Goal: Check status: Check status

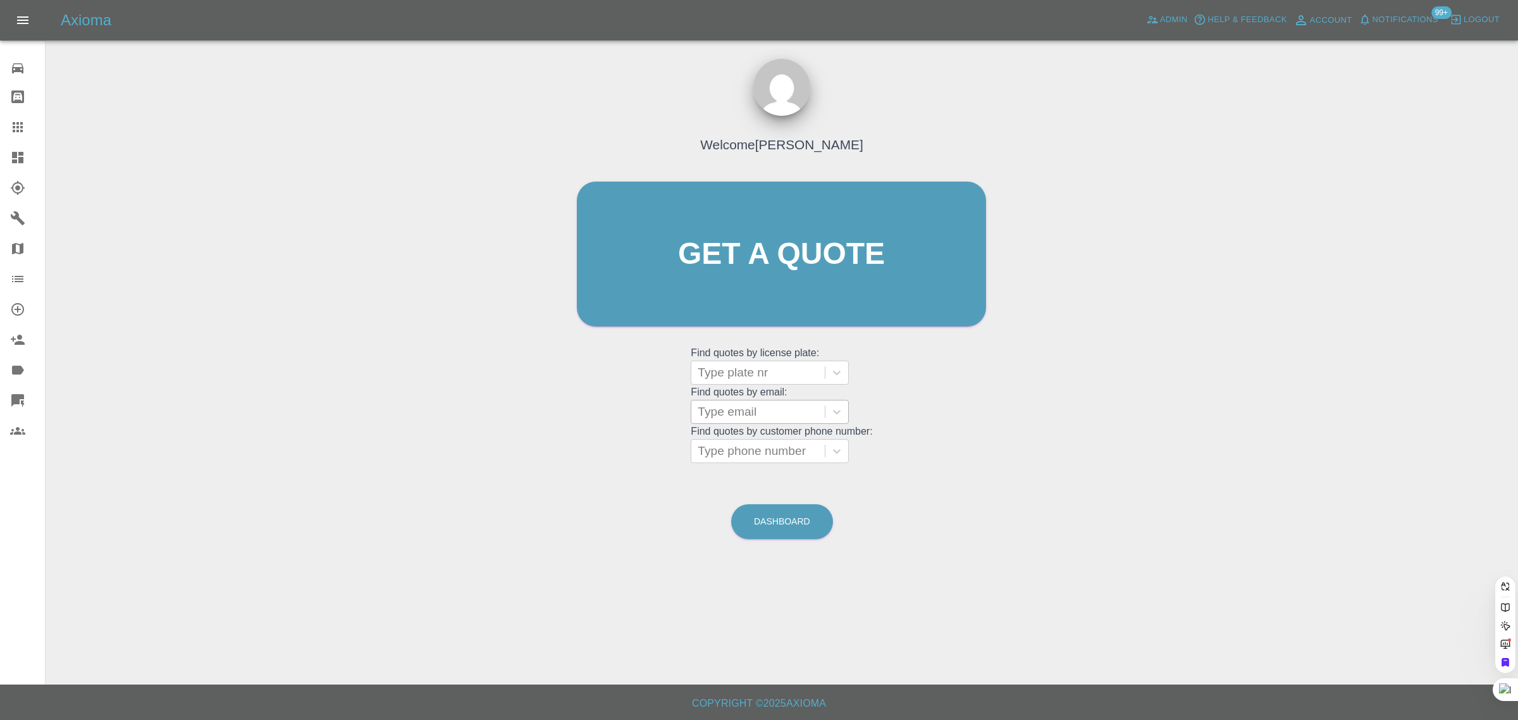
click at [701, 418] on input "text" at bounding box center [699, 411] width 3 height 15
paste input "[EMAIL_ADDRESS][DOMAIN_NAME]"
type input "[EMAIL_ADDRESS][DOMAIN_NAME]"
click at [762, 443] on div "LG22YVT, Awaiting Authorisation" at bounding box center [770, 451] width 158 height 40
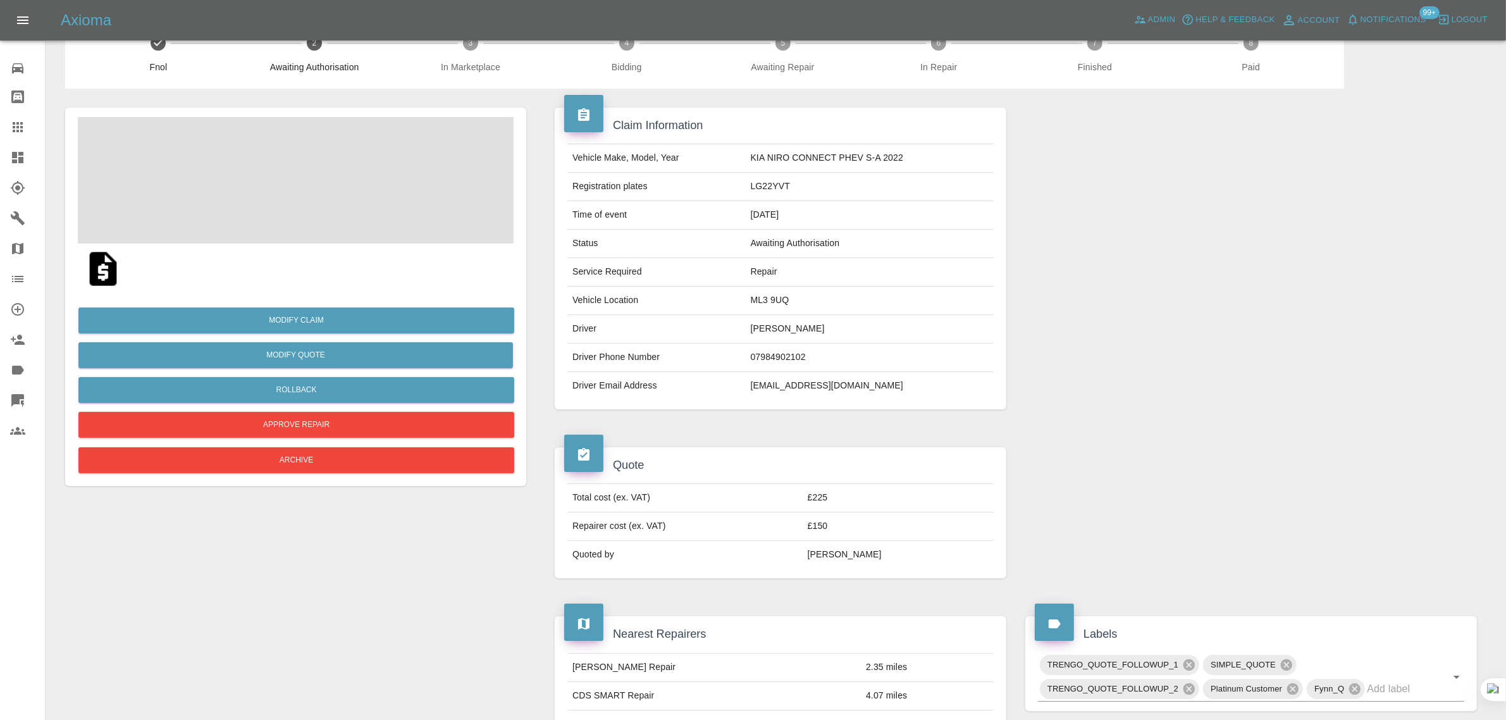
scroll to position [553, 0]
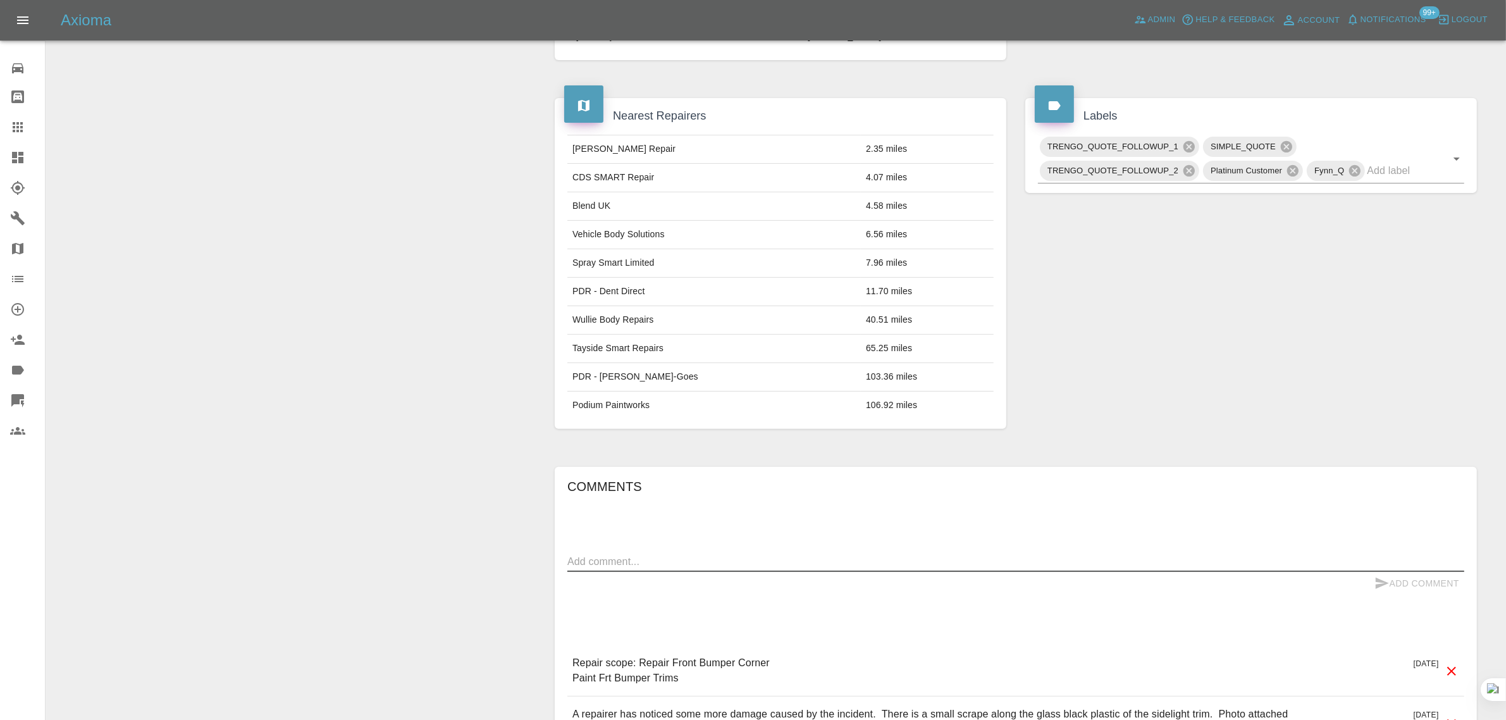
click at [839, 557] on textarea at bounding box center [1015, 561] width 897 height 15
paste textarea "Got cheaper estimate which I have accepted, thank you"
type textarea "Got cheaper estimate which I have accepted, thank you"
click at [1414, 579] on button "Add Comment" at bounding box center [1416, 583] width 95 height 23
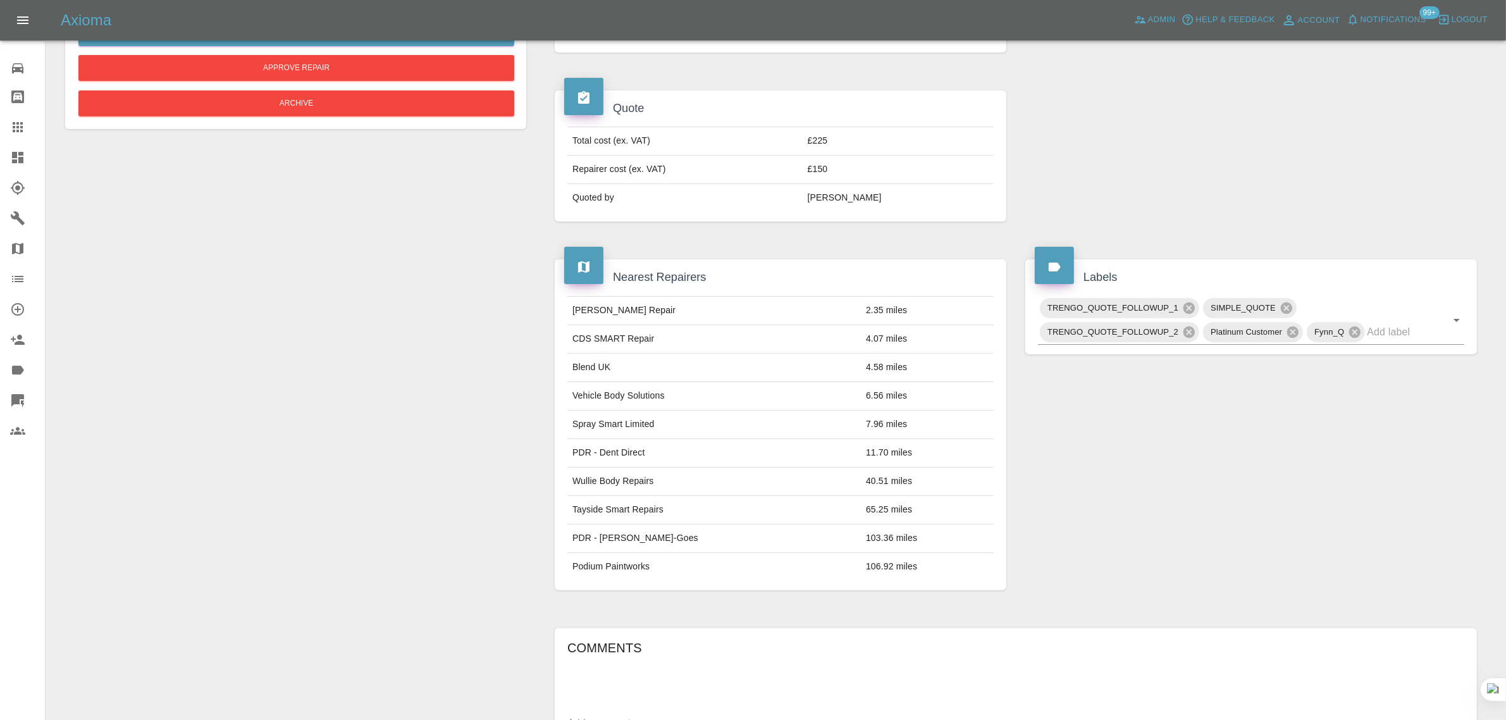
scroll to position [79, 0]
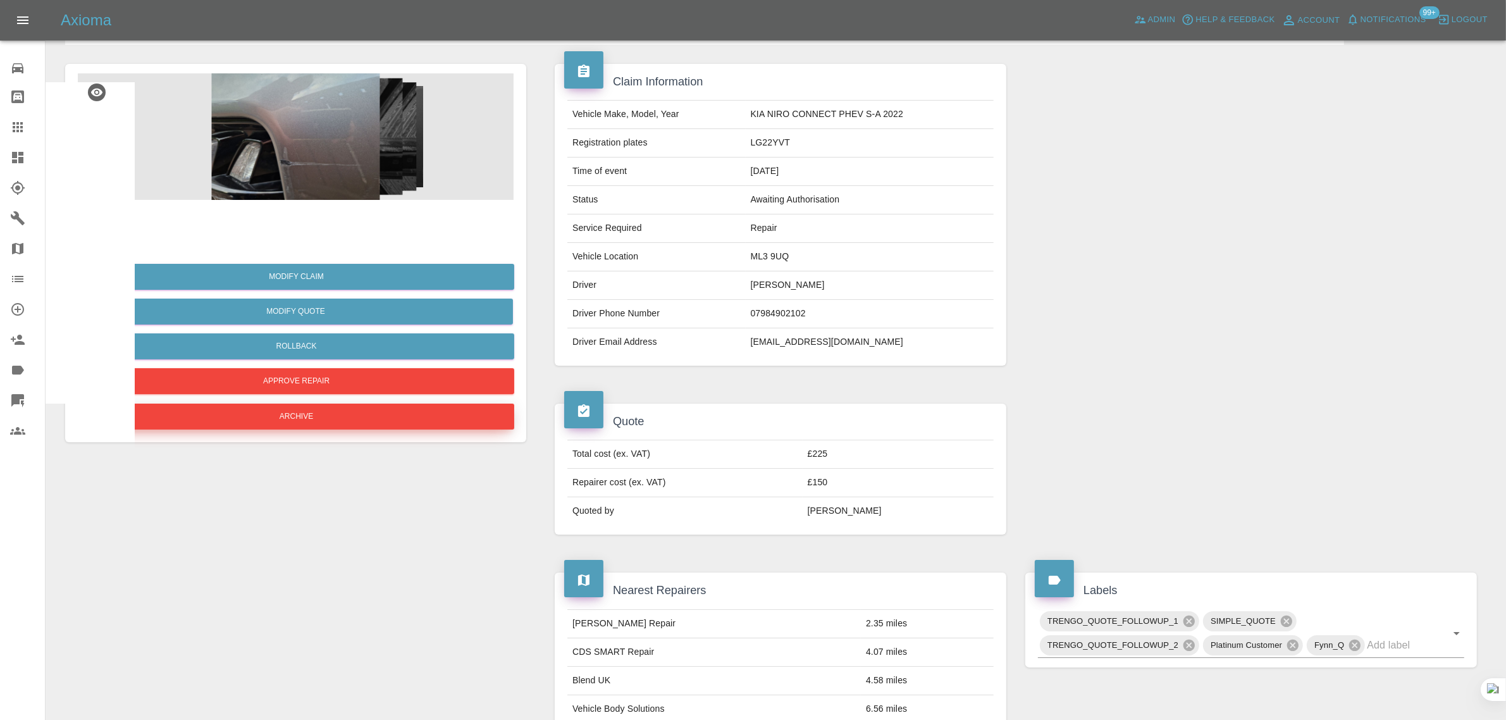
click at [318, 417] on button "Archive" at bounding box center [296, 417] width 436 height 26
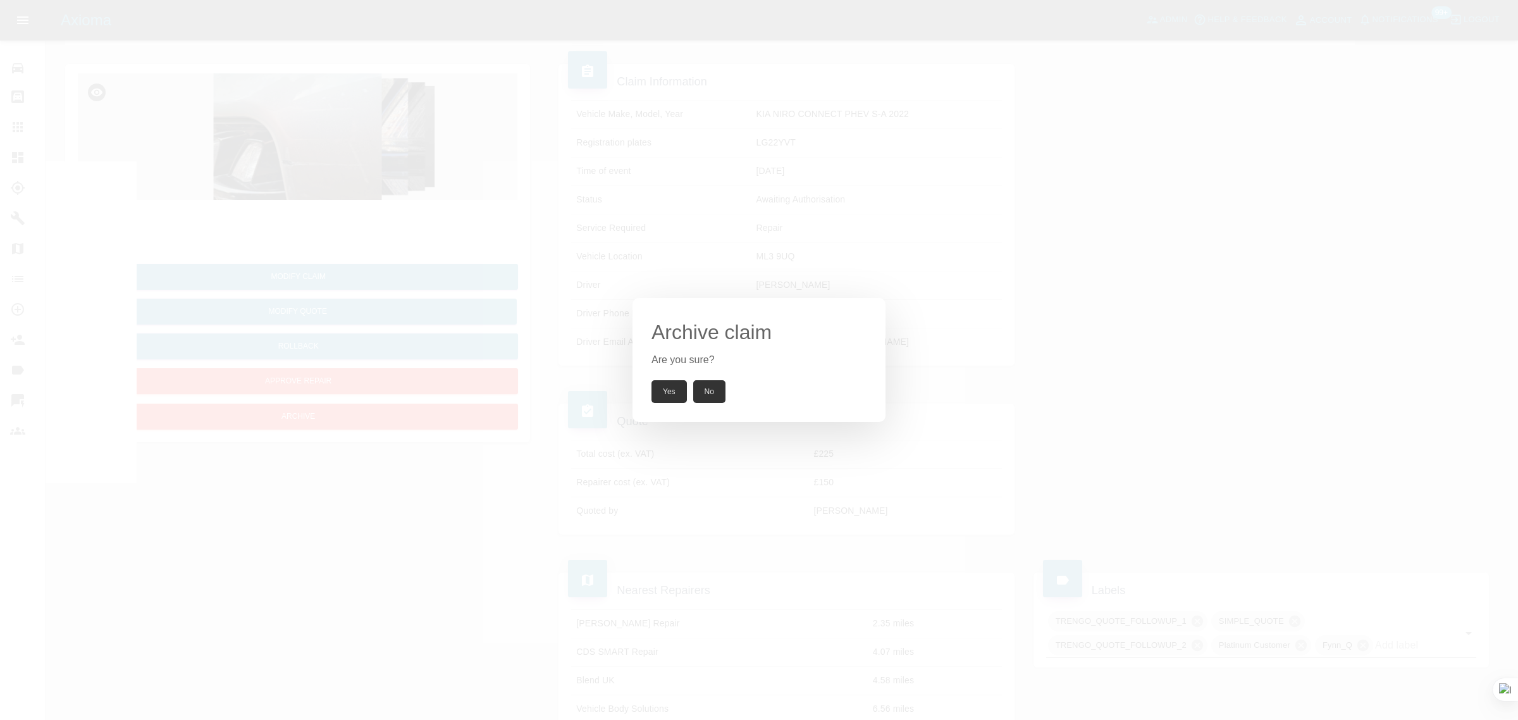
click at [668, 389] on button "Yes" at bounding box center [669, 391] width 35 height 23
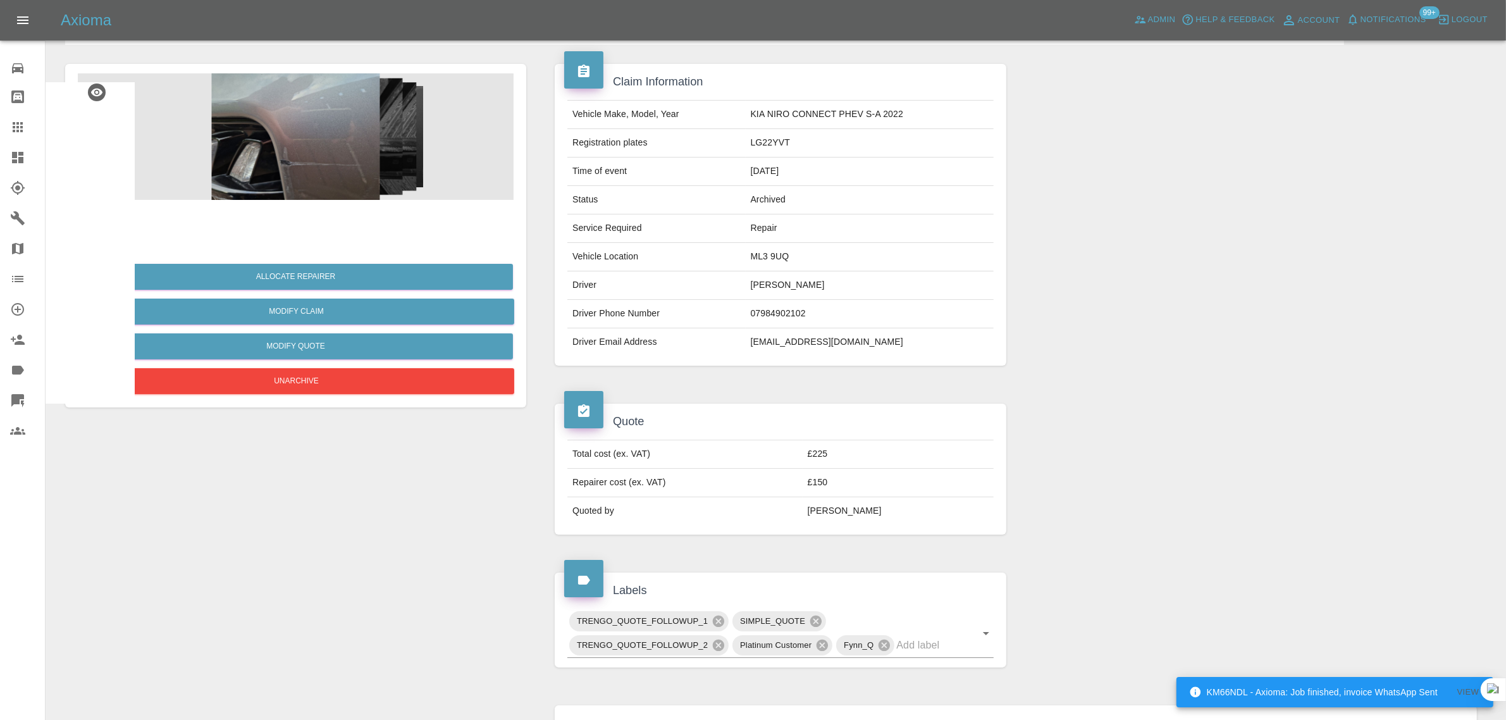
click at [13, 131] on icon at bounding box center [18, 127] width 10 height 10
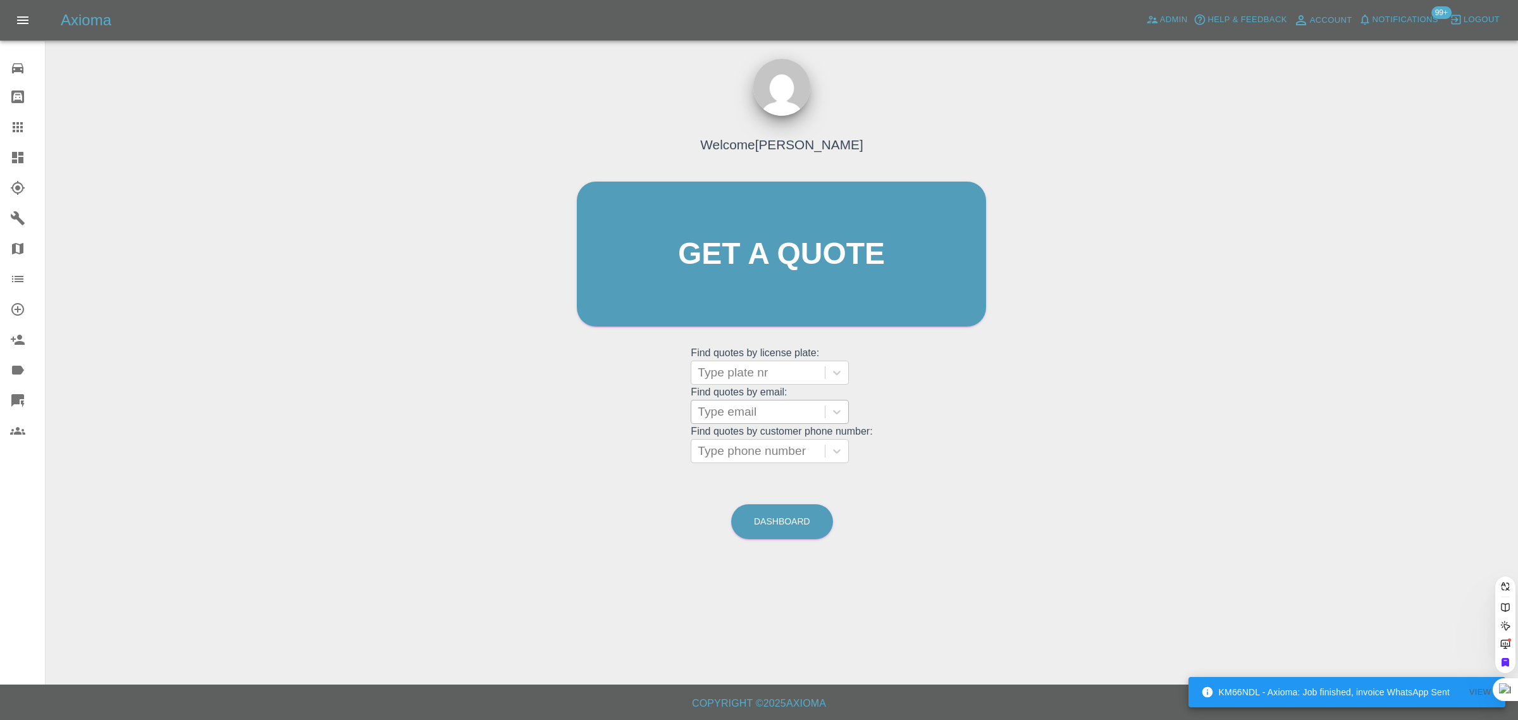
click at [751, 407] on div at bounding box center [758, 412] width 121 height 18
paste input "[EMAIL_ADDRESS][DOMAIN_NAME]"
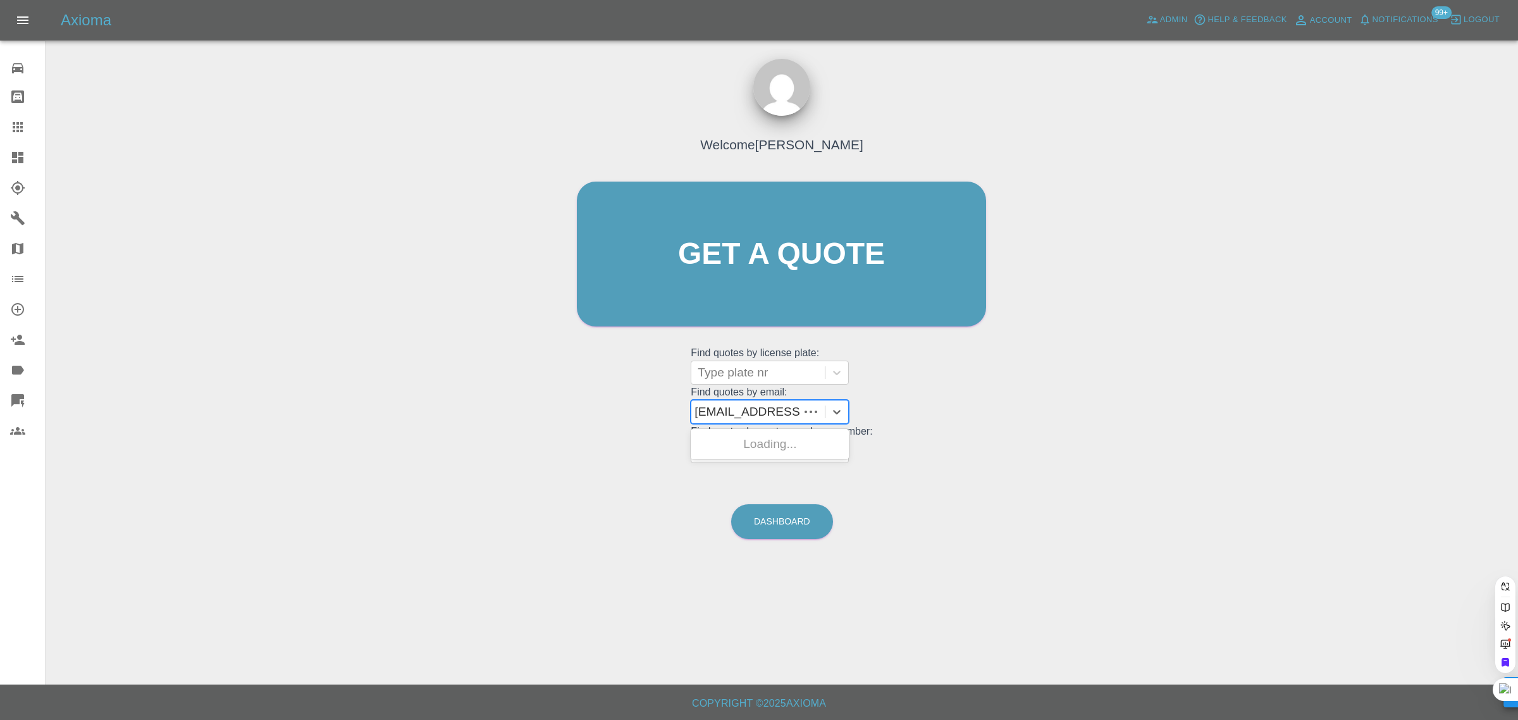
type input "[EMAIL_ADDRESS][DOMAIN_NAME]"
click at [751, 441] on div "SB07MER, Awaiting Repair" at bounding box center [770, 451] width 158 height 40
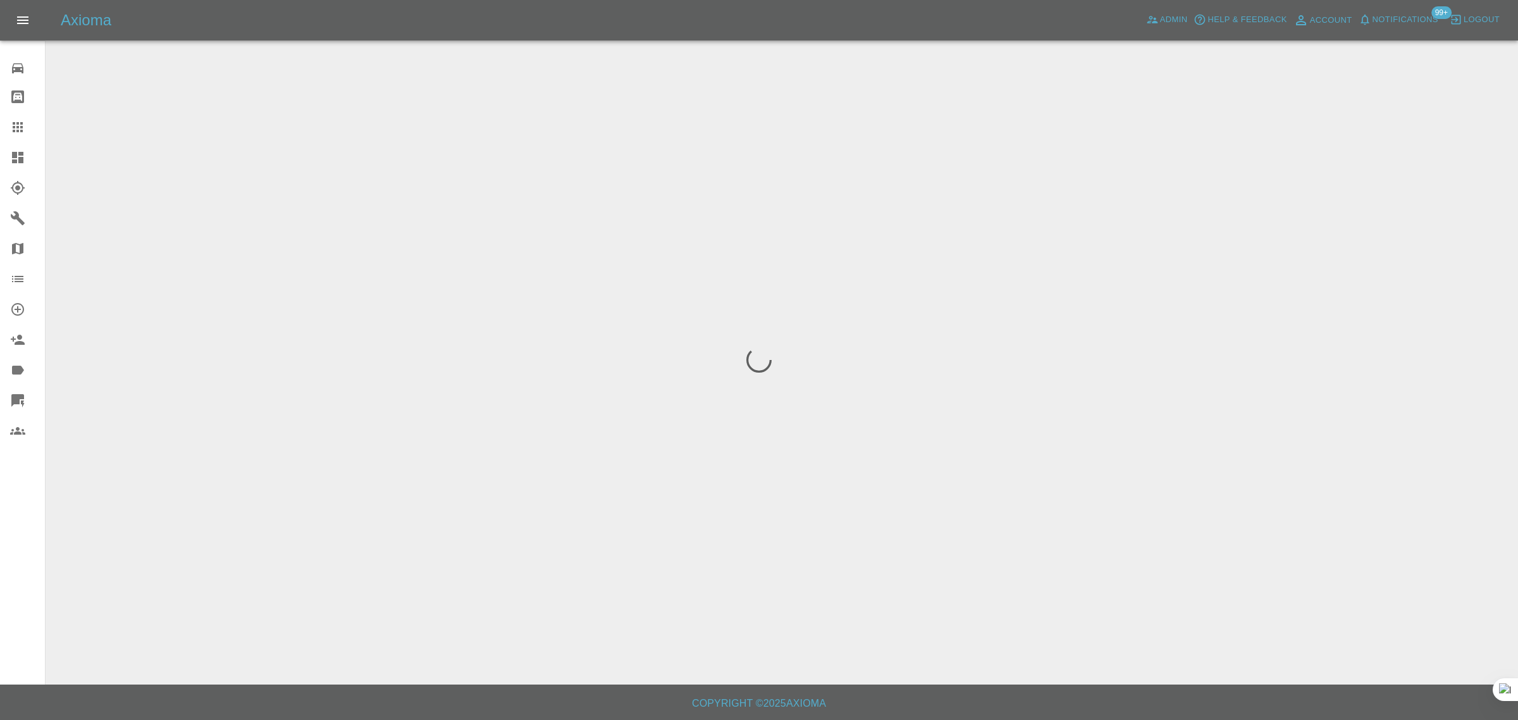
click at [35, 564] on div "0 Repair home Bodyshop home Claims Dashboard Explorer Garages Map Organization …" at bounding box center [23, 360] width 46 height 720
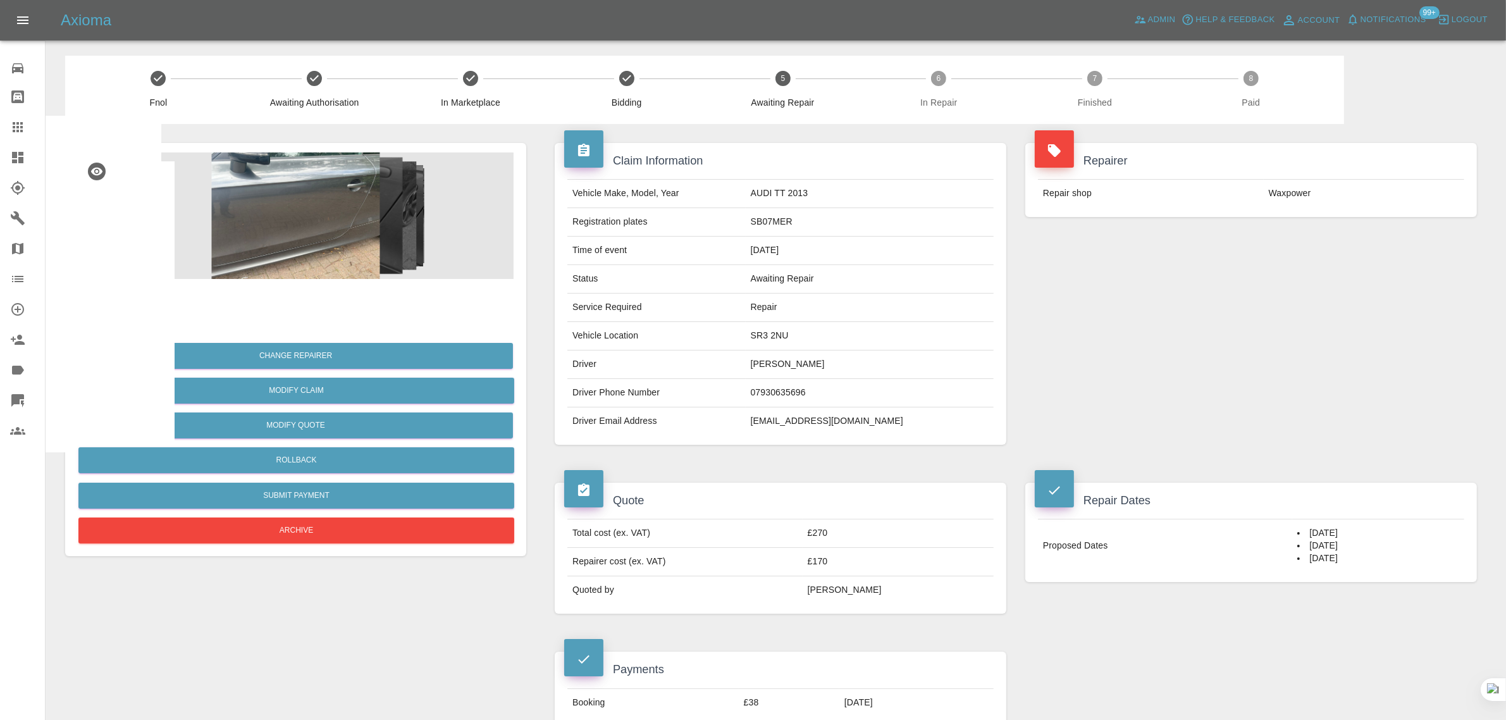
click at [106, 293] on img at bounding box center [103, 304] width 40 height 40
click at [3, 127] on link "Claims" at bounding box center [22, 127] width 45 height 30
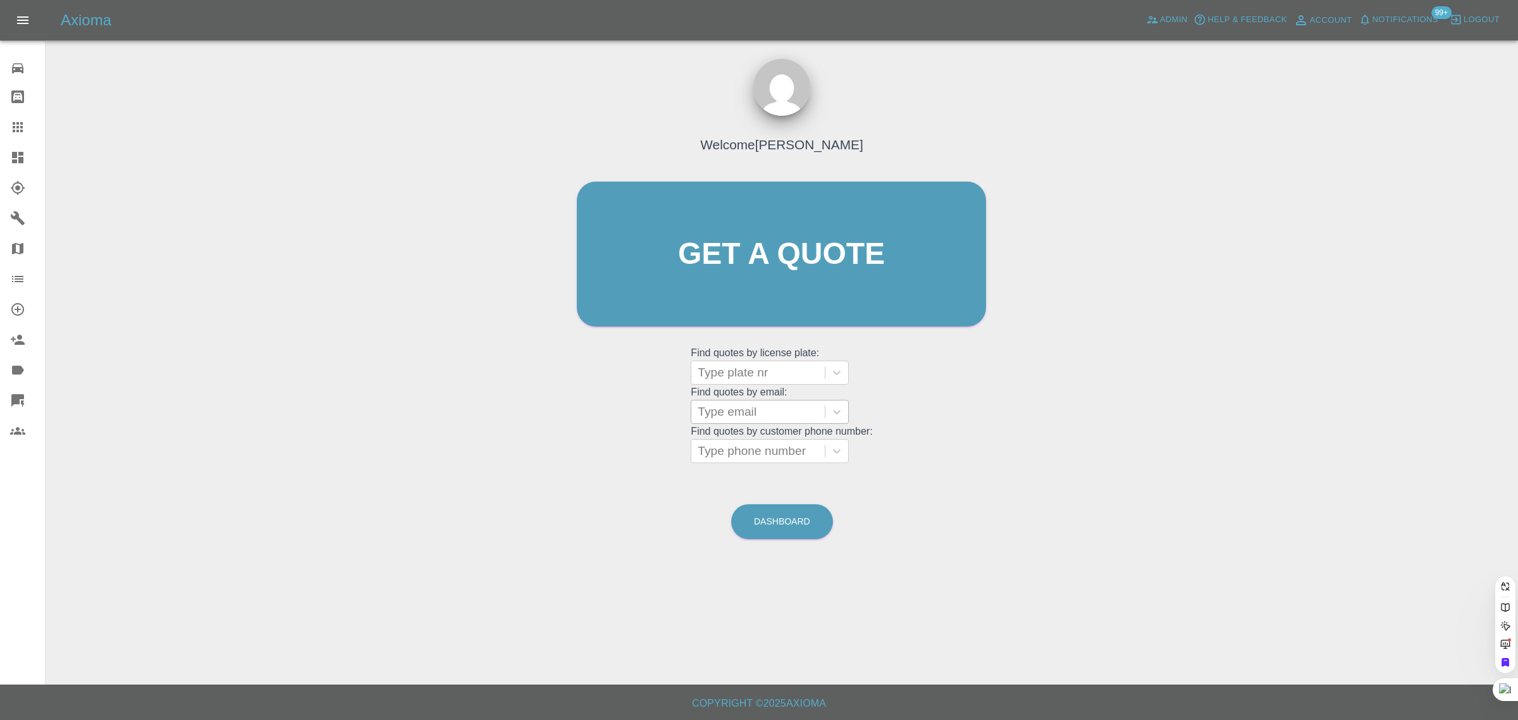
click at [719, 409] on div at bounding box center [758, 412] width 121 height 18
paste input "[EMAIL_ADDRESS][DOMAIN_NAME]"
type input "[EMAIL_ADDRESS][DOMAIN_NAME]"
click at [739, 451] on div "RX19VUE, Paid" at bounding box center [770, 443] width 158 height 25
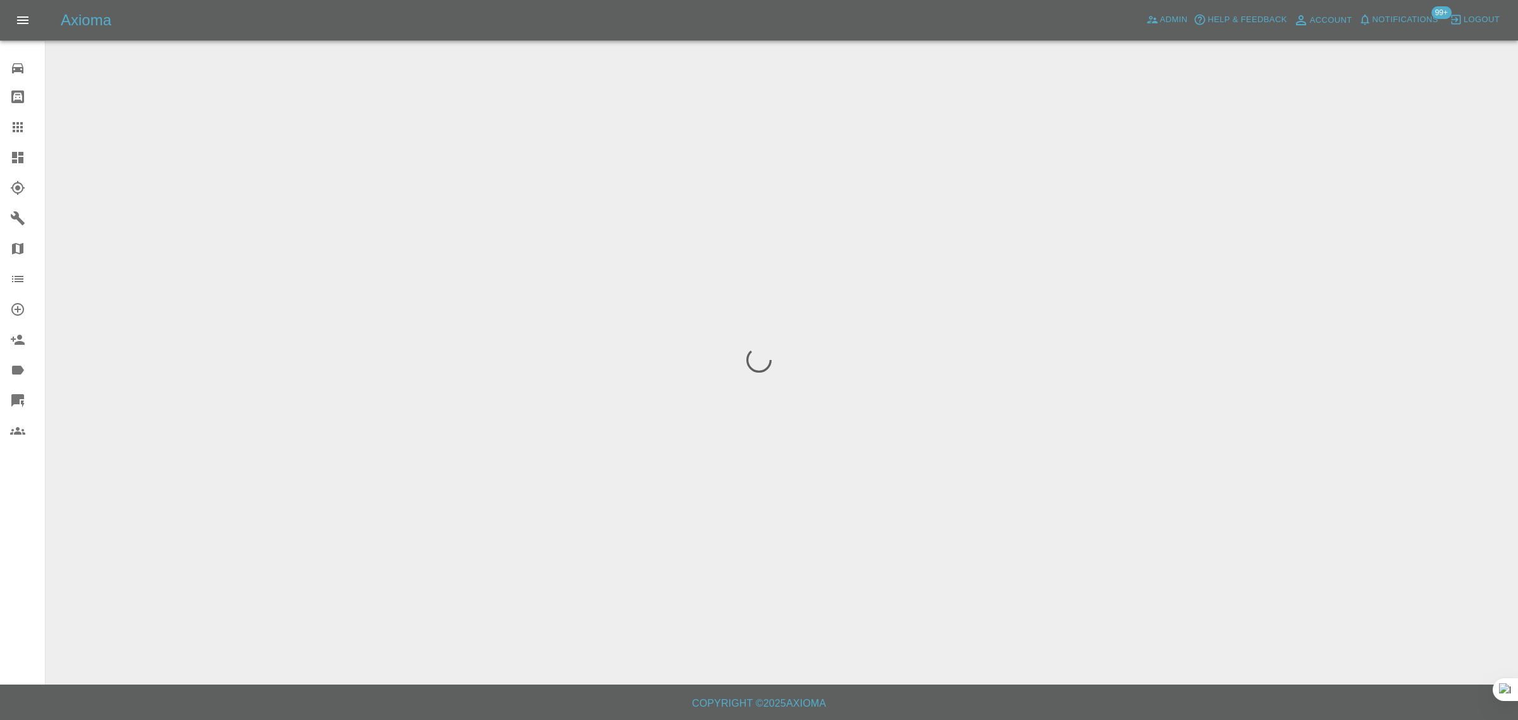
click at [35, 554] on div "0 Repair home Bodyshop home Claims Dashboard Explorer Garages Map Organization …" at bounding box center [23, 360] width 46 height 720
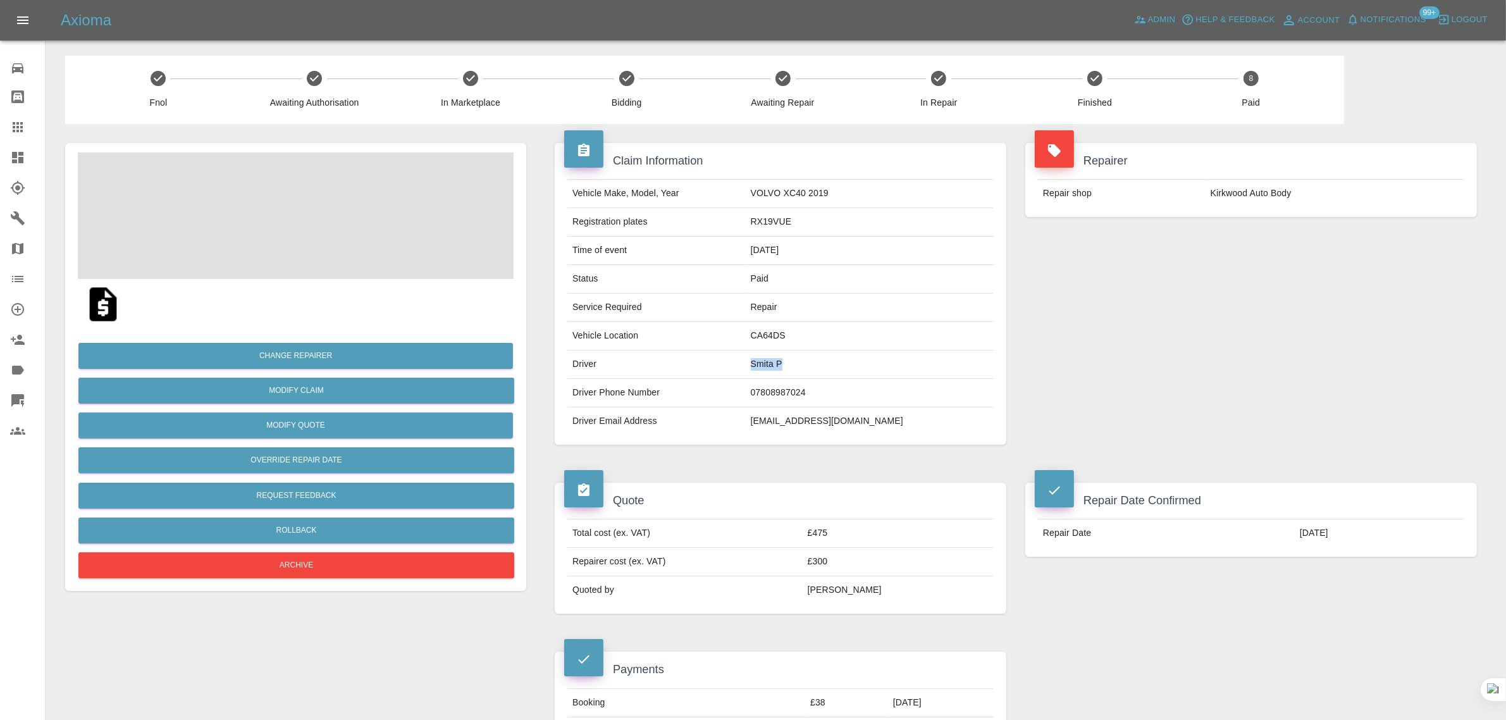
drag, startPoint x: 791, startPoint y: 366, endPoint x: 846, endPoint y: 371, distance: 54.6
click at [846, 371] on td "Smita P" at bounding box center [870, 364] width 248 height 28
copy td "Smita P"
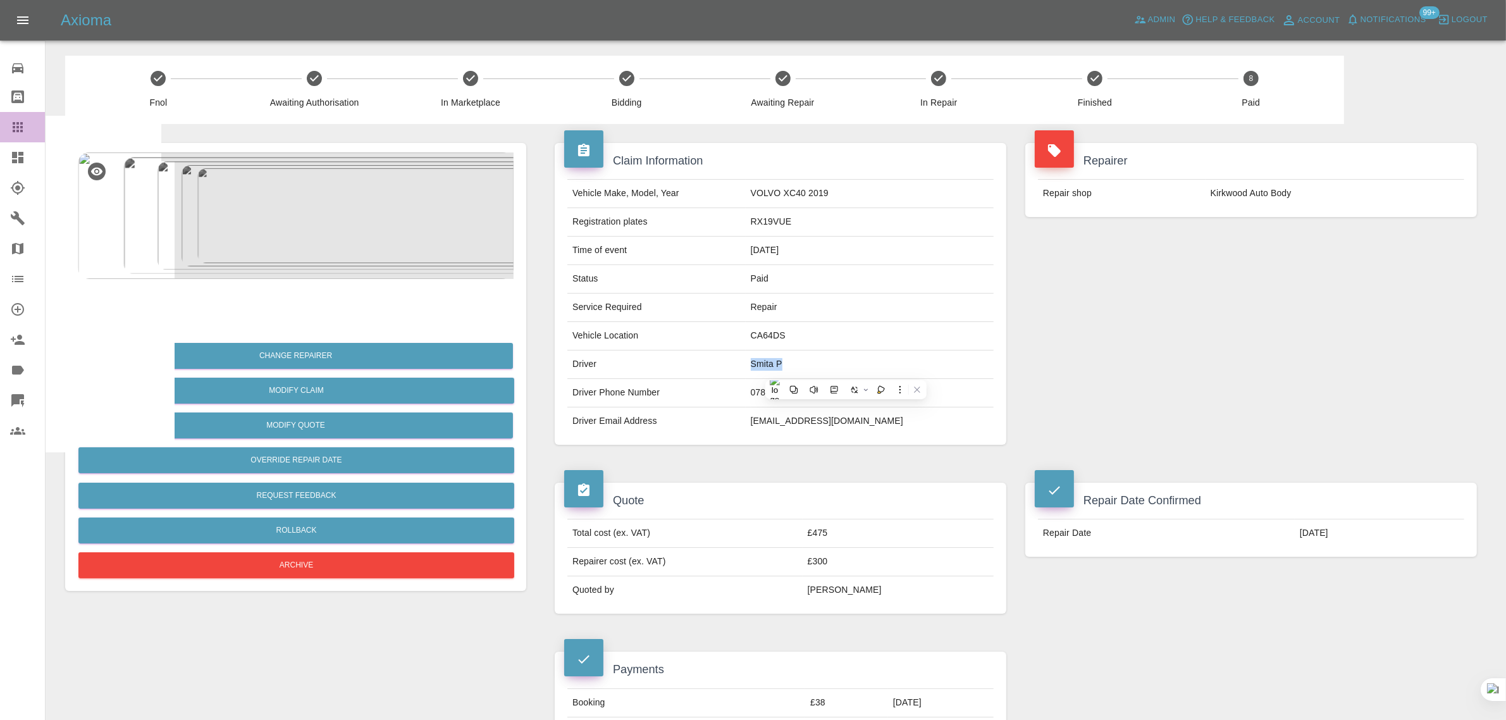
click at [25, 125] on div at bounding box center [27, 127] width 35 height 15
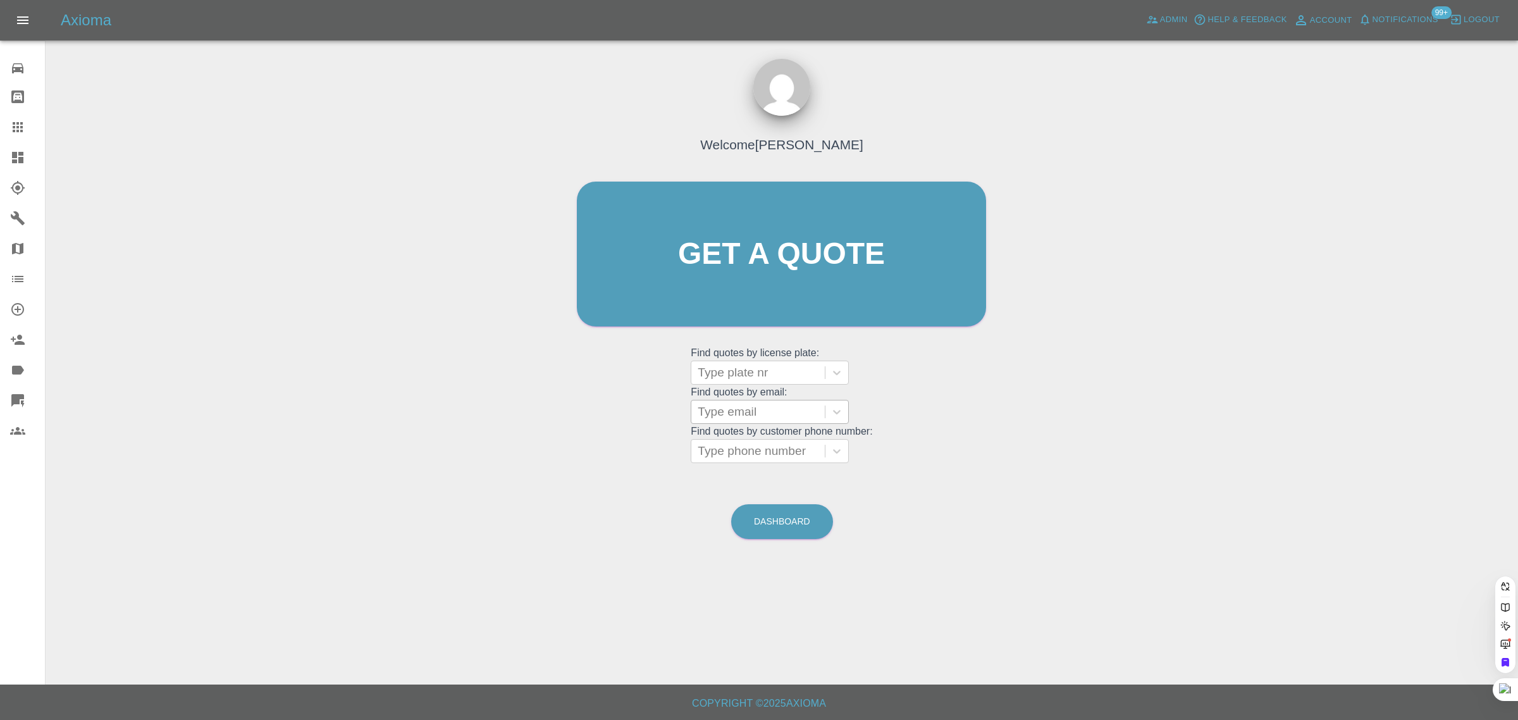
click at [796, 416] on div at bounding box center [758, 412] width 121 height 18
paste input "[EMAIL_ADDRESS][DOMAIN_NAME]"
type input "[EMAIL_ADDRESS][DOMAIN_NAME]"
click at [778, 447] on div "OU16GVG, Bidding" at bounding box center [770, 443] width 158 height 25
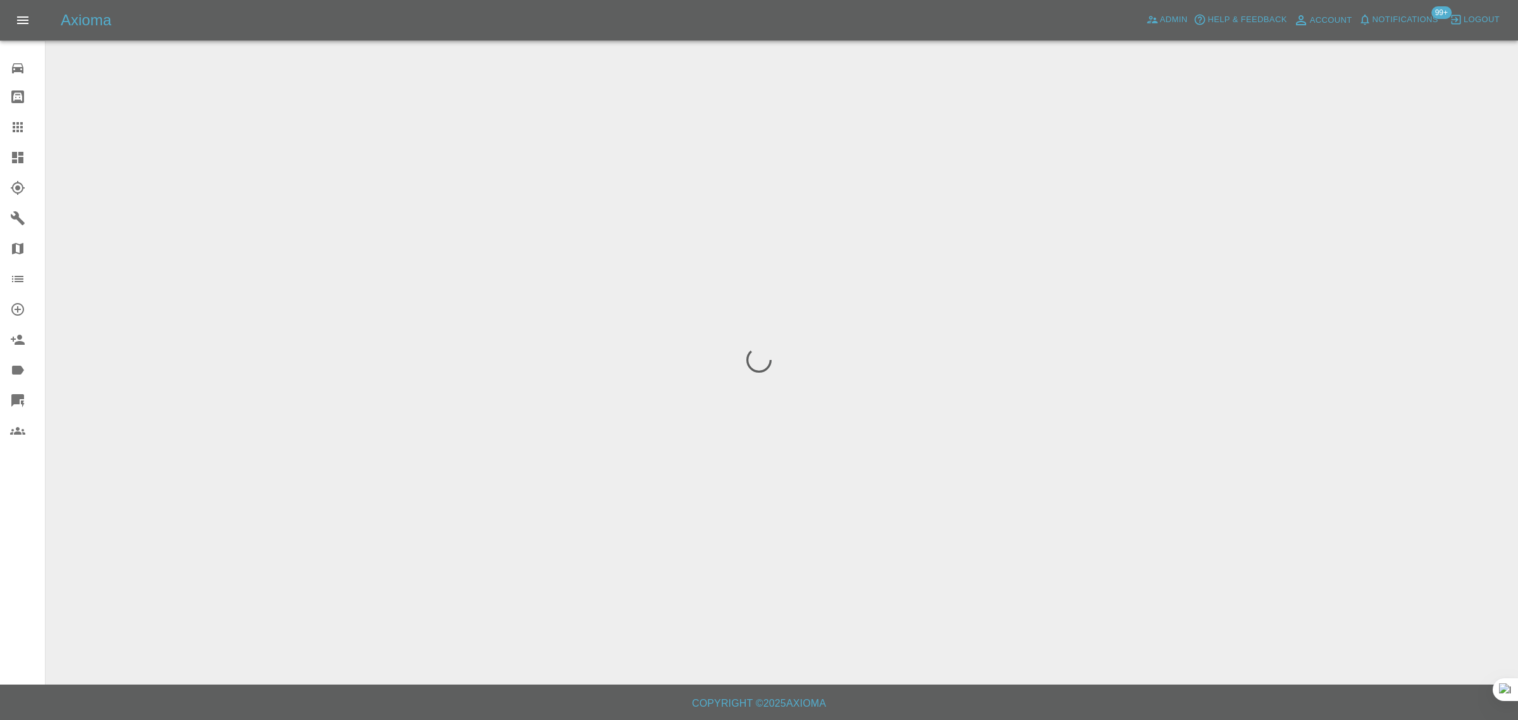
click at [27, 524] on div "0 Repair home Bodyshop home Claims Dashboard Explorer Garages Map Organization …" at bounding box center [23, 360] width 46 height 720
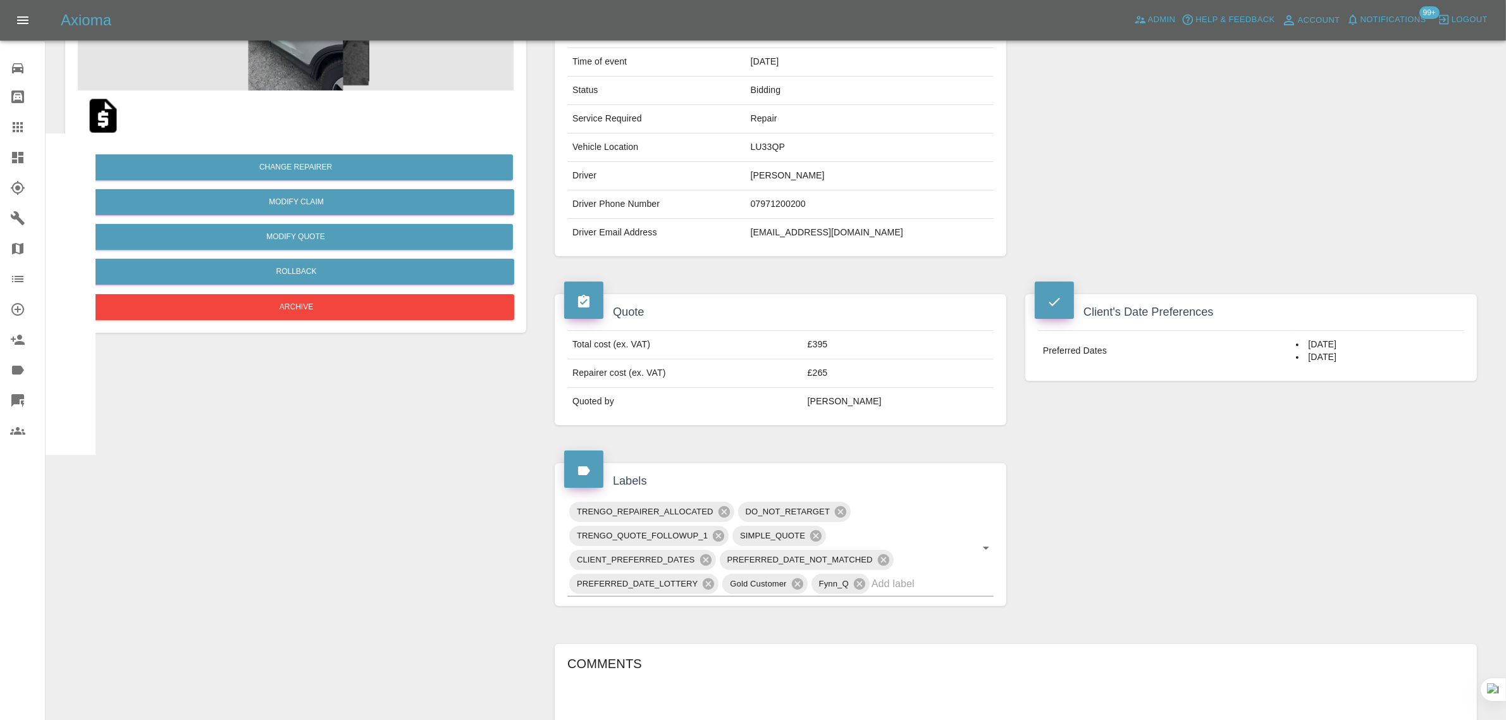
scroll to position [553, 0]
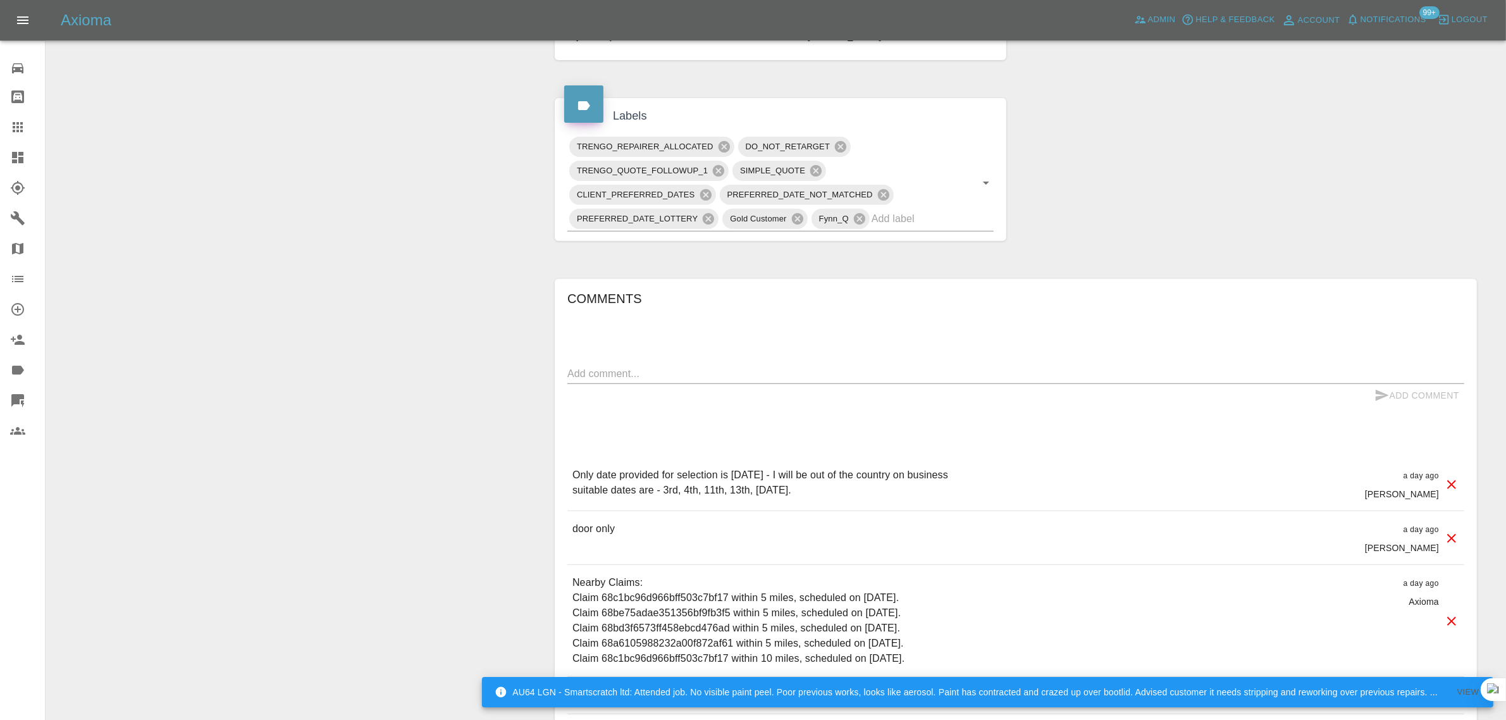
click at [7, 127] on link "Claims" at bounding box center [22, 127] width 45 height 30
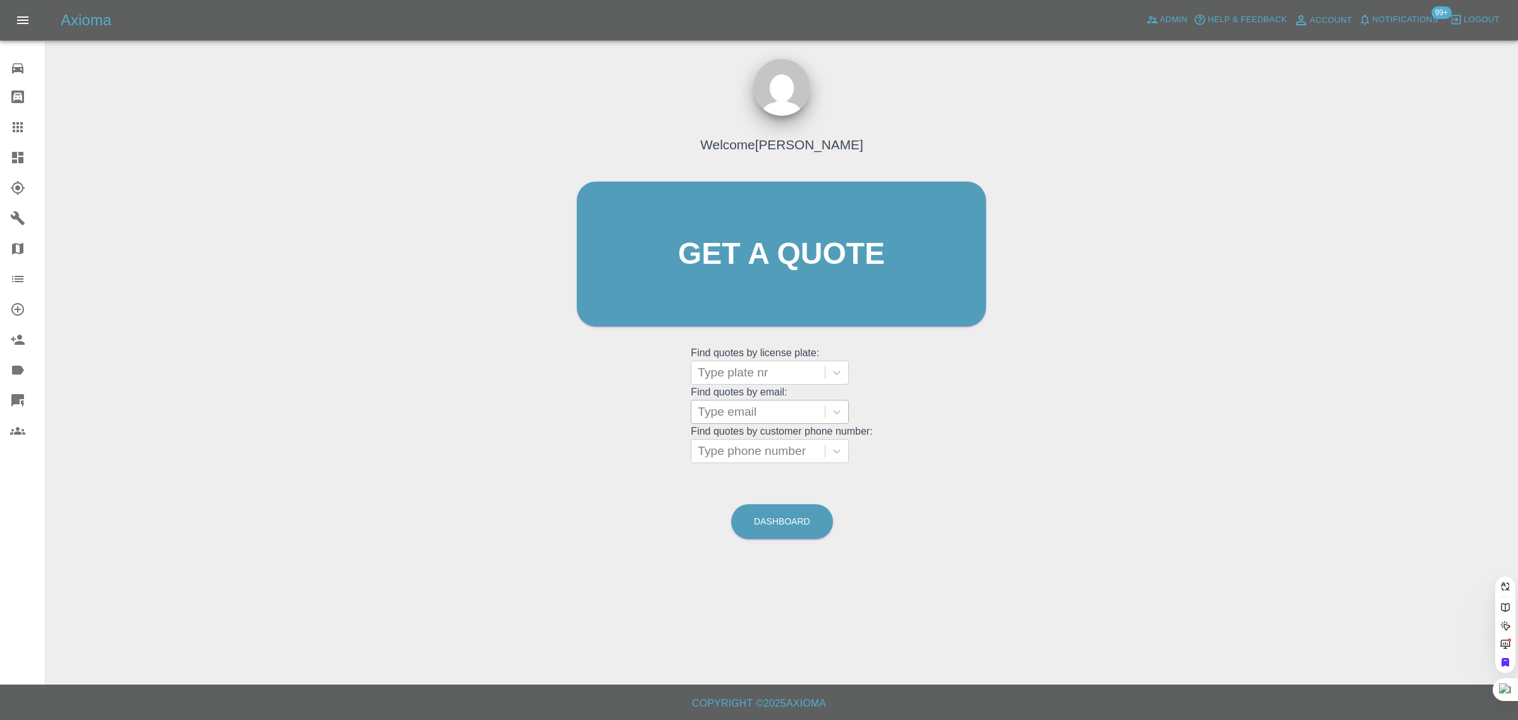
click at [767, 412] on div at bounding box center [758, 412] width 121 height 18
paste input "[EMAIL_ADDRESS][DOMAIN_NAME]"
type input "[EMAIL_ADDRESS][DOMAIN_NAME]"
click at [747, 440] on div "FE02ENG, Awaiting Repair" at bounding box center [770, 451] width 158 height 40
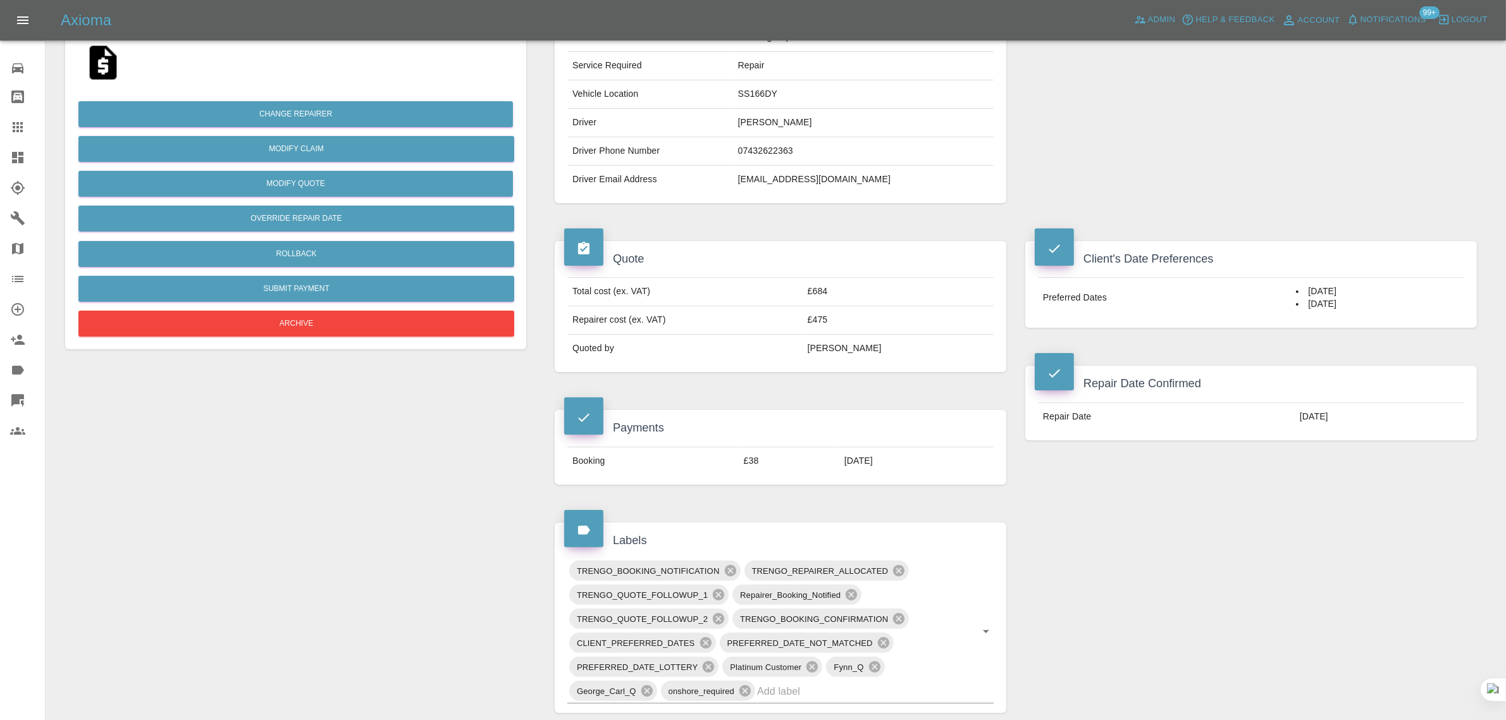
scroll to position [791, 0]
